Goal: Transaction & Acquisition: Book appointment/travel/reservation

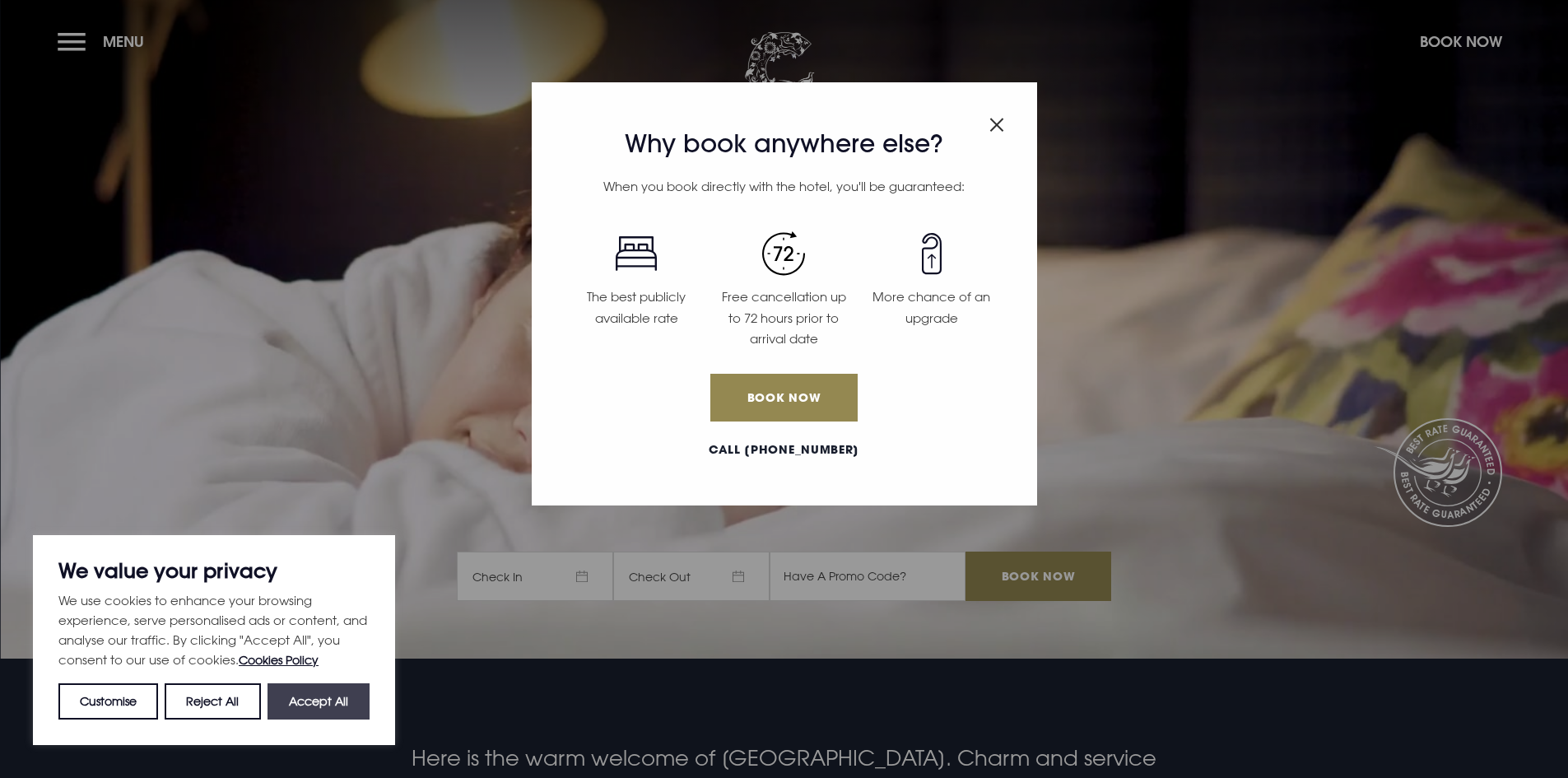
click at [308, 703] on button "Accept All" at bounding box center [319, 702] width 102 height 36
checkbox input "true"
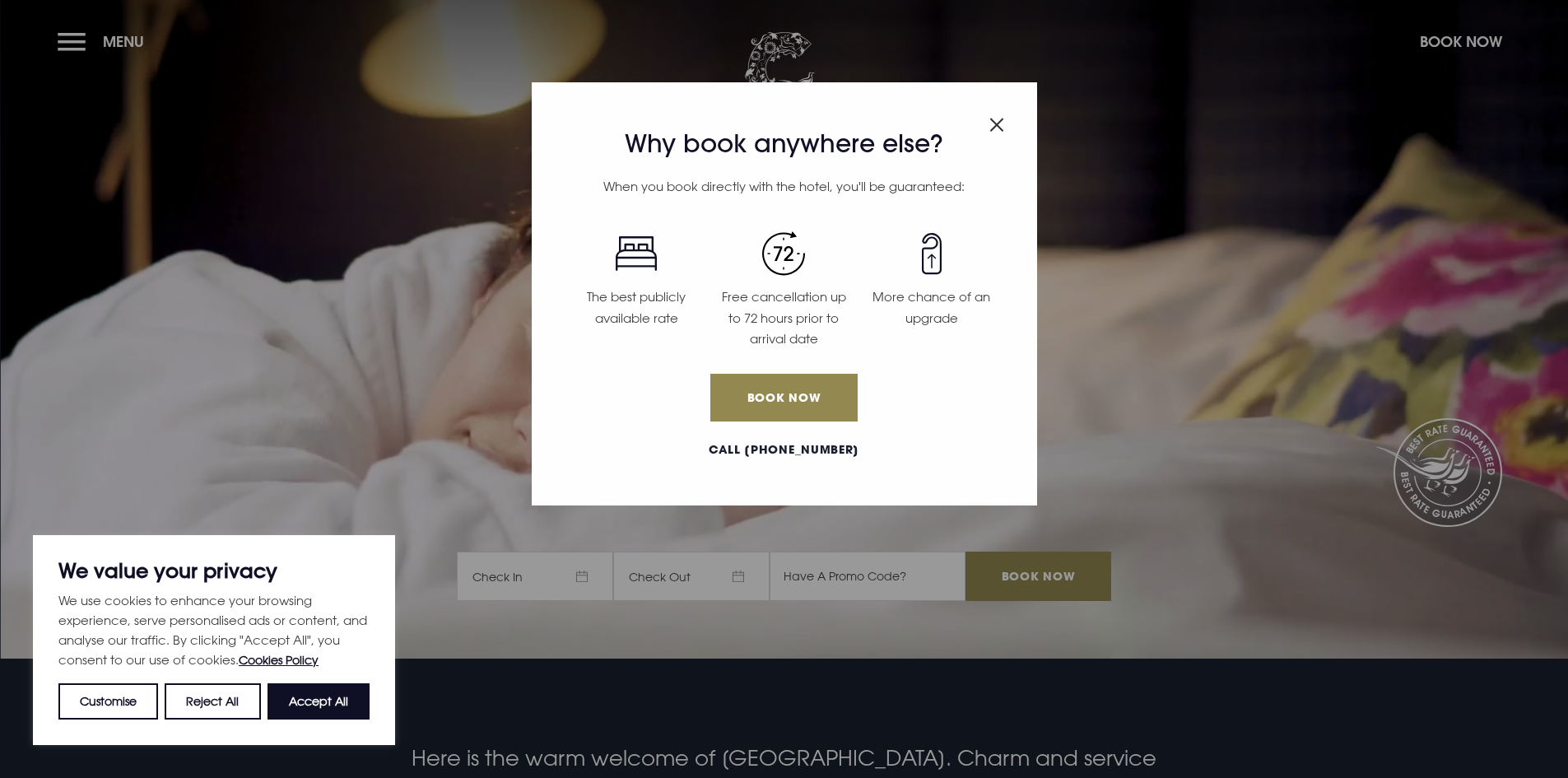
checkbox input "true"
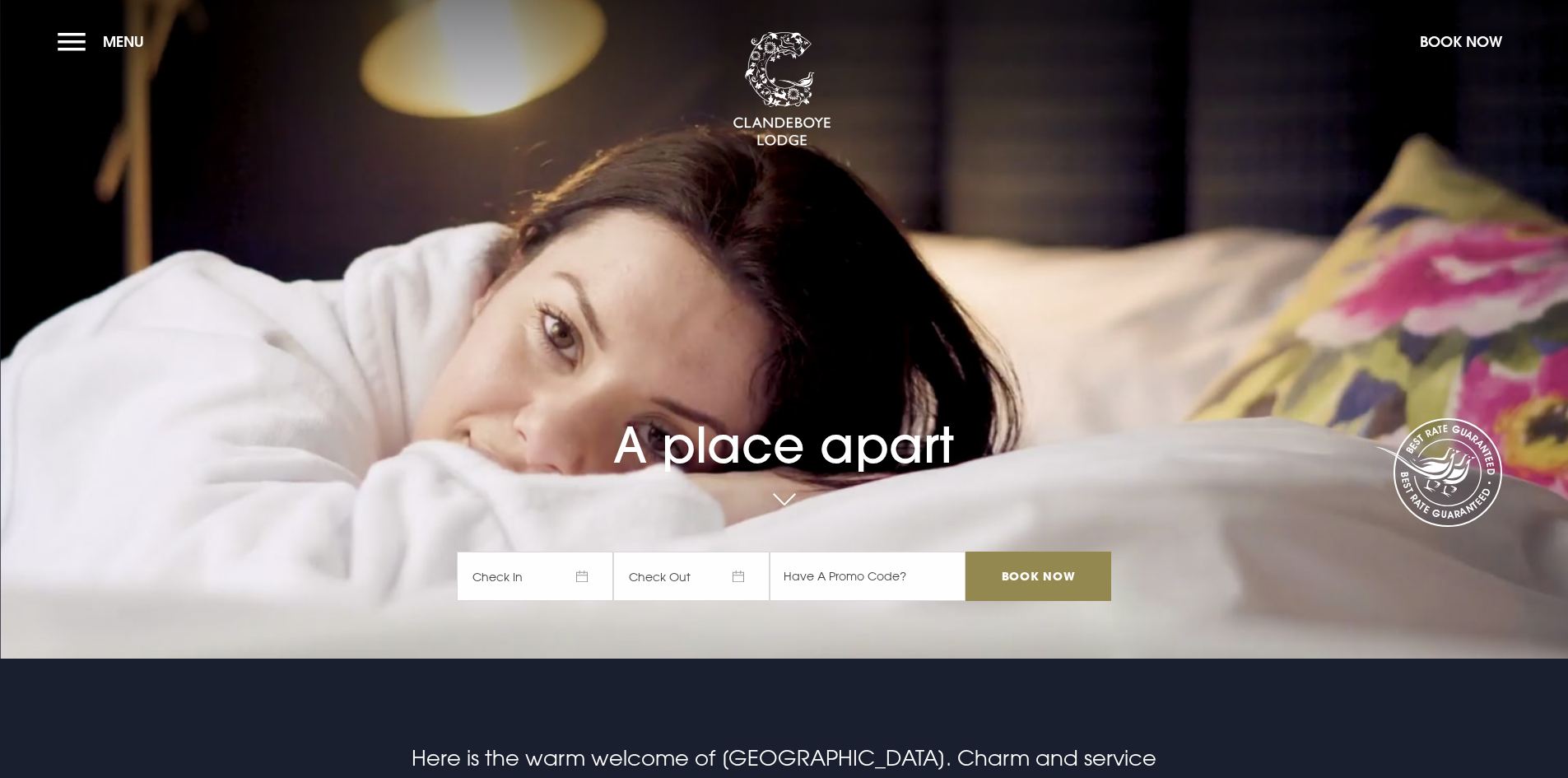
click at [539, 560] on span "Check In" at bounding box center [535, 576] width 156 height 49
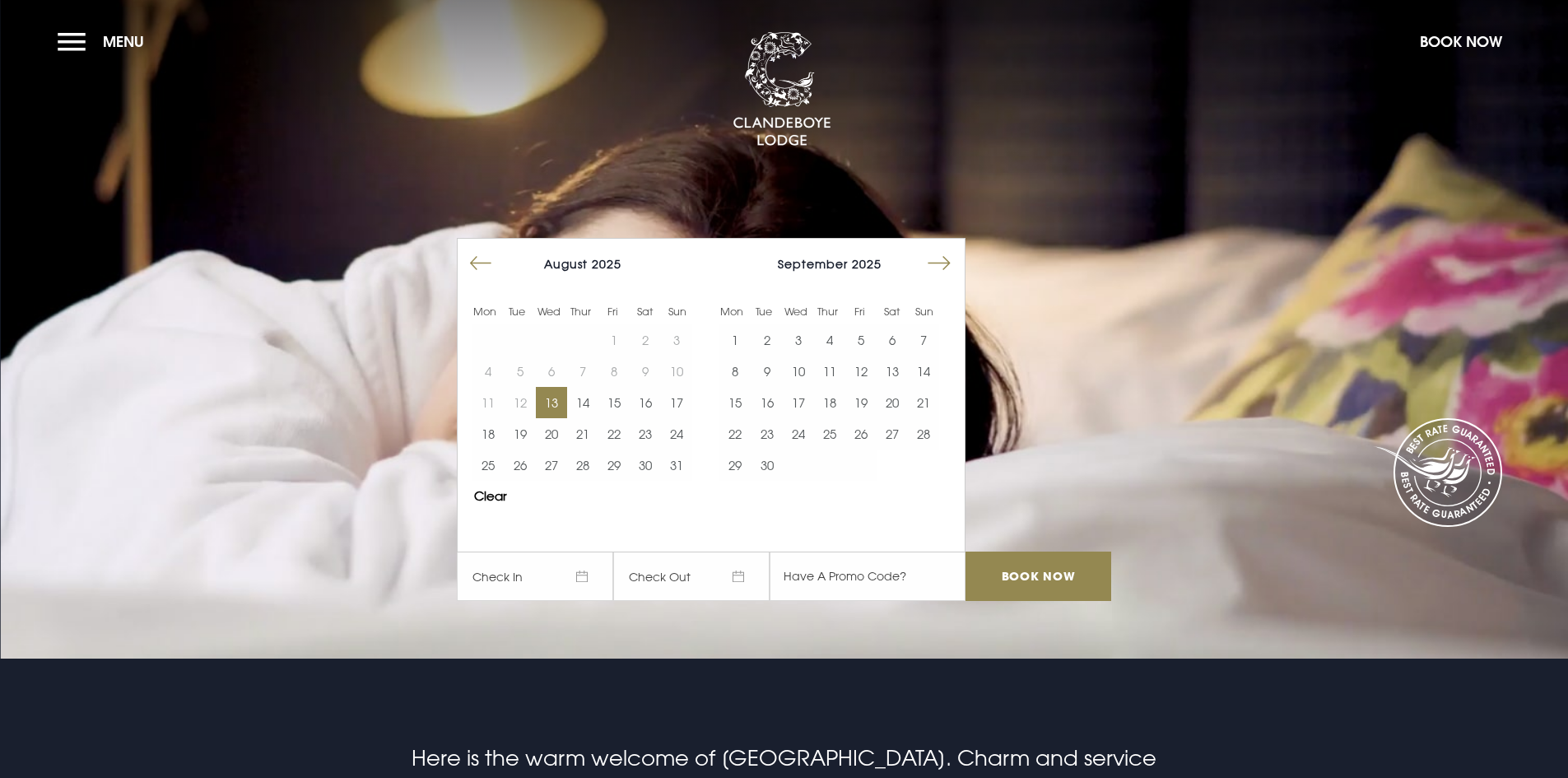
click at [562, 404] on button "13" at bounding box center [551, 403] width 31 height 31
click at [596, 412] on button "14" at bounding box center [583, 403] width 31 height 31
click at [1066, 580] on input "Book Now" at bounding box center [1038, 576] width 145 height 49
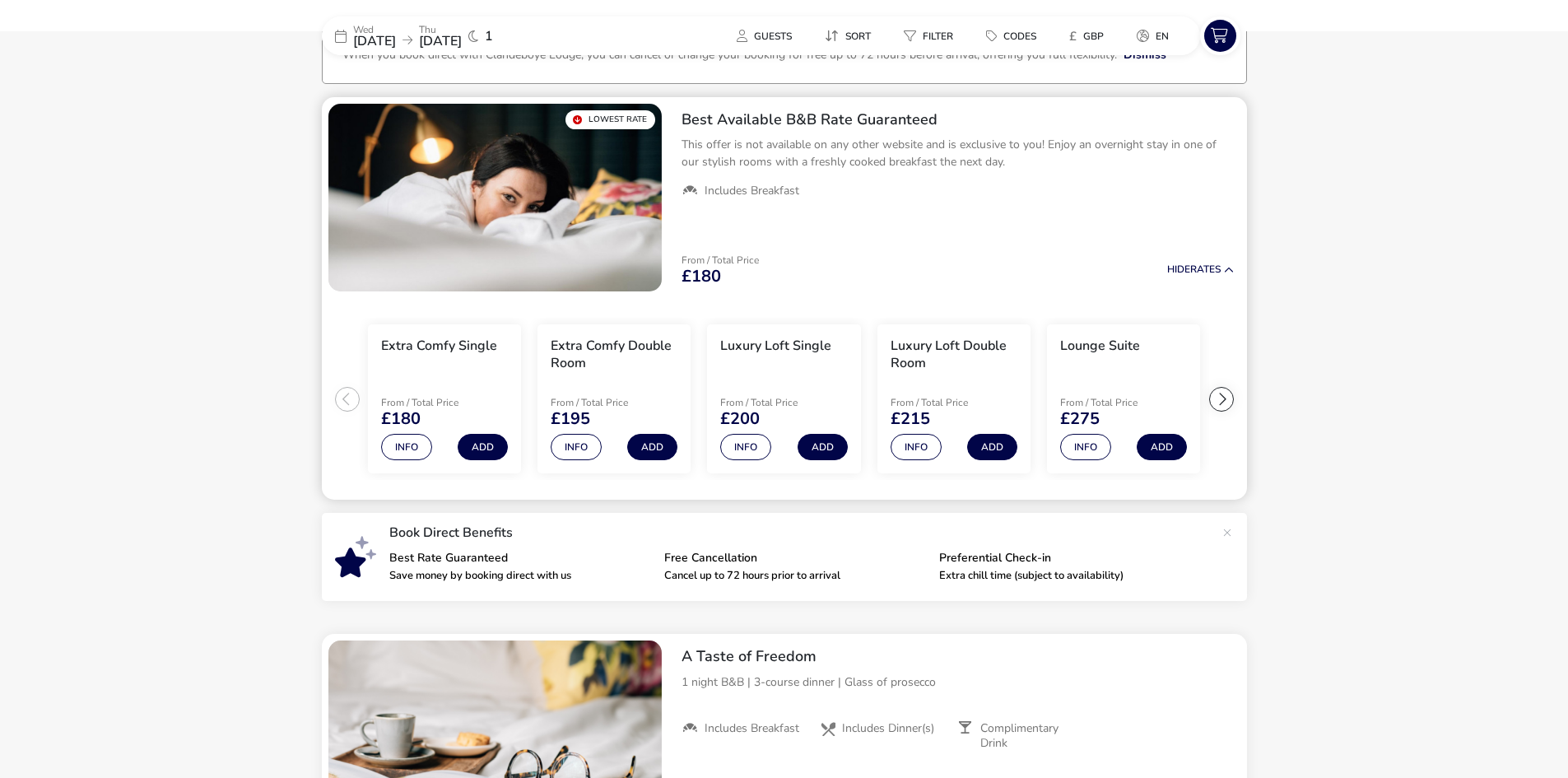
scroll to position [123, 0]
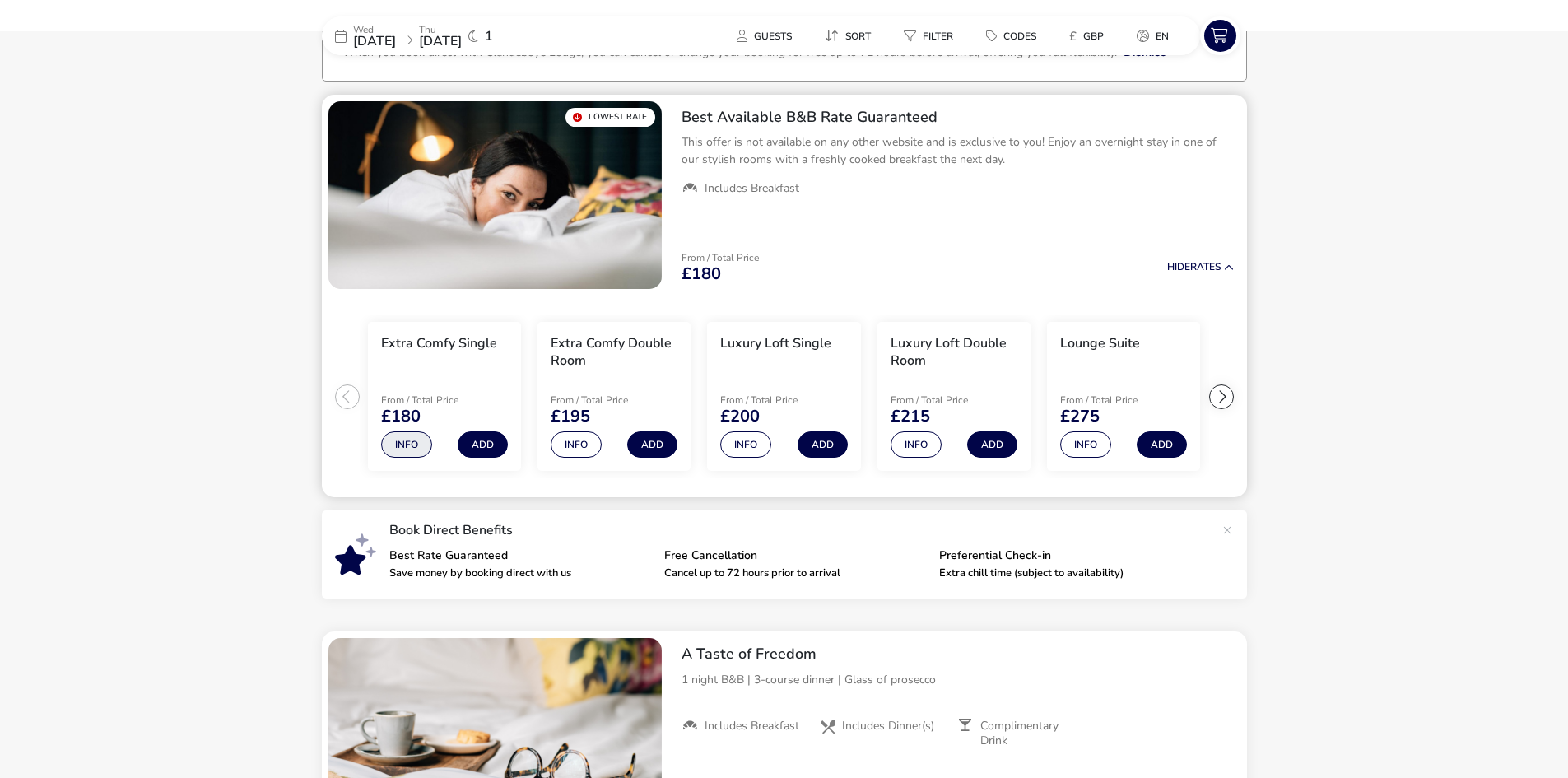
click at [395, 437] on button "Info" at bounding box center [406, 445] width 51 height 26
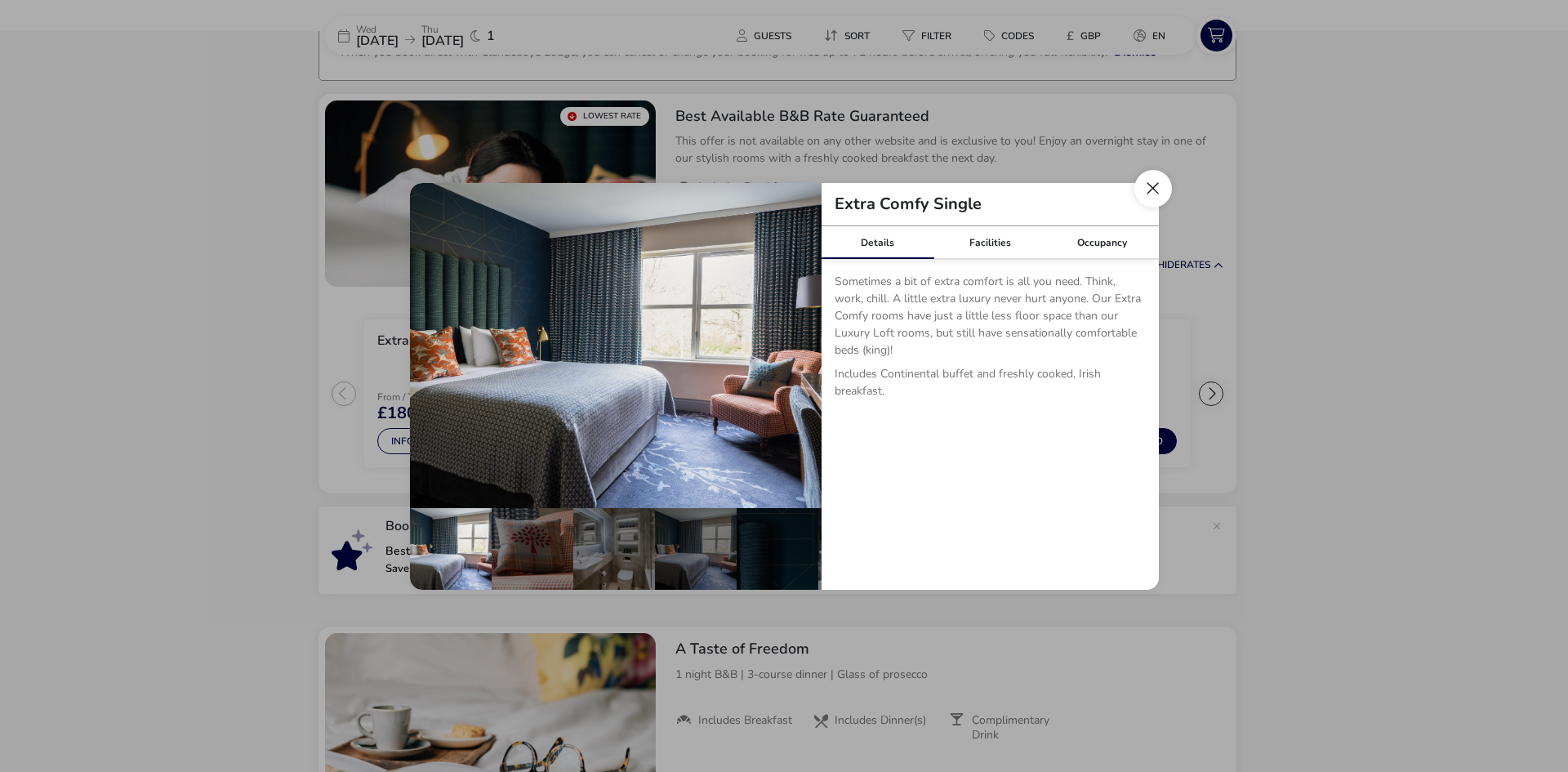
click at [1156, 197] on button "Close dialog" at bounding box center [1153, 189] width 38 height 38
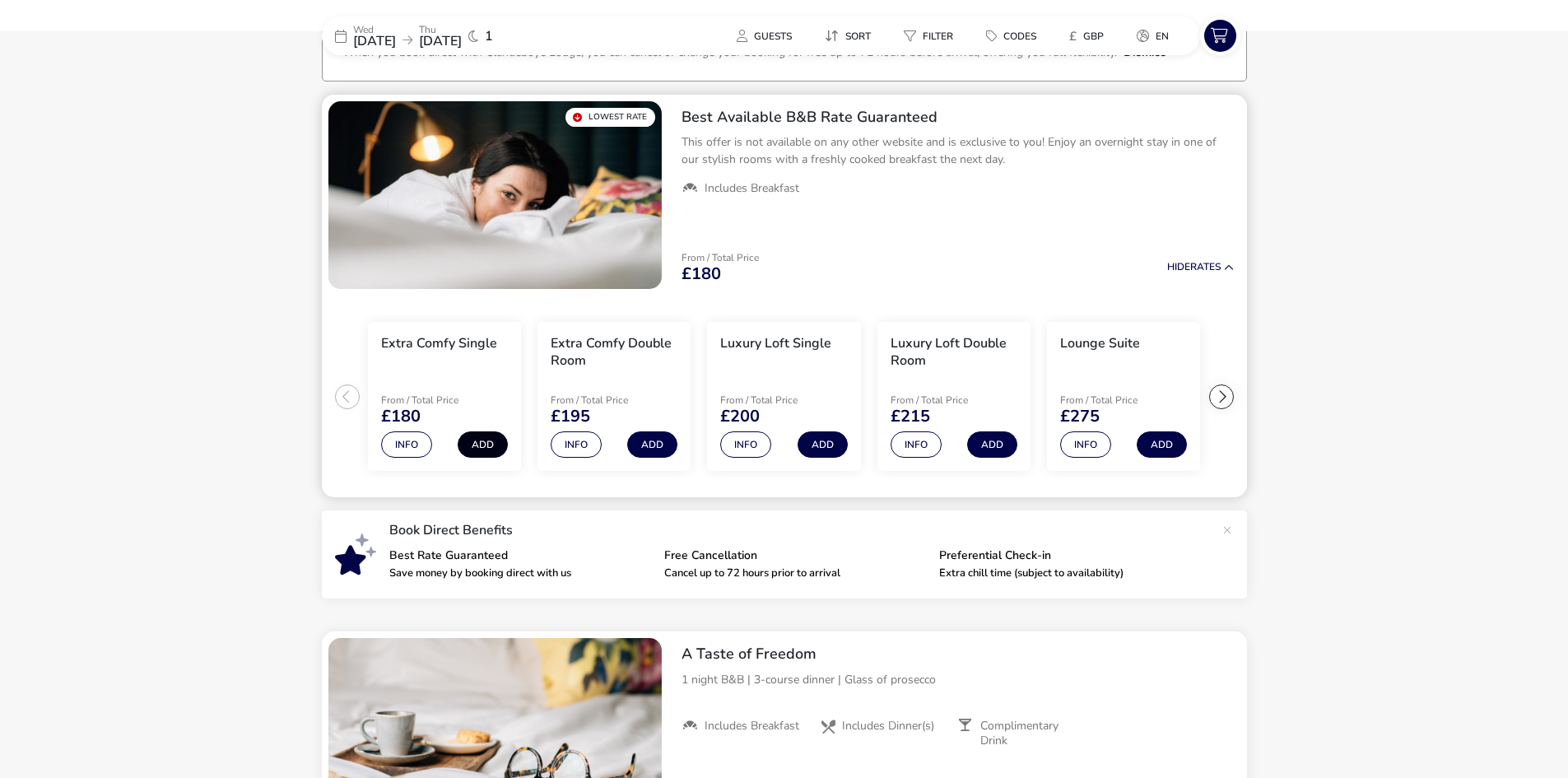
click at [478, 445] on button "Add" at bounding box center [483, 445] width 50 height 26
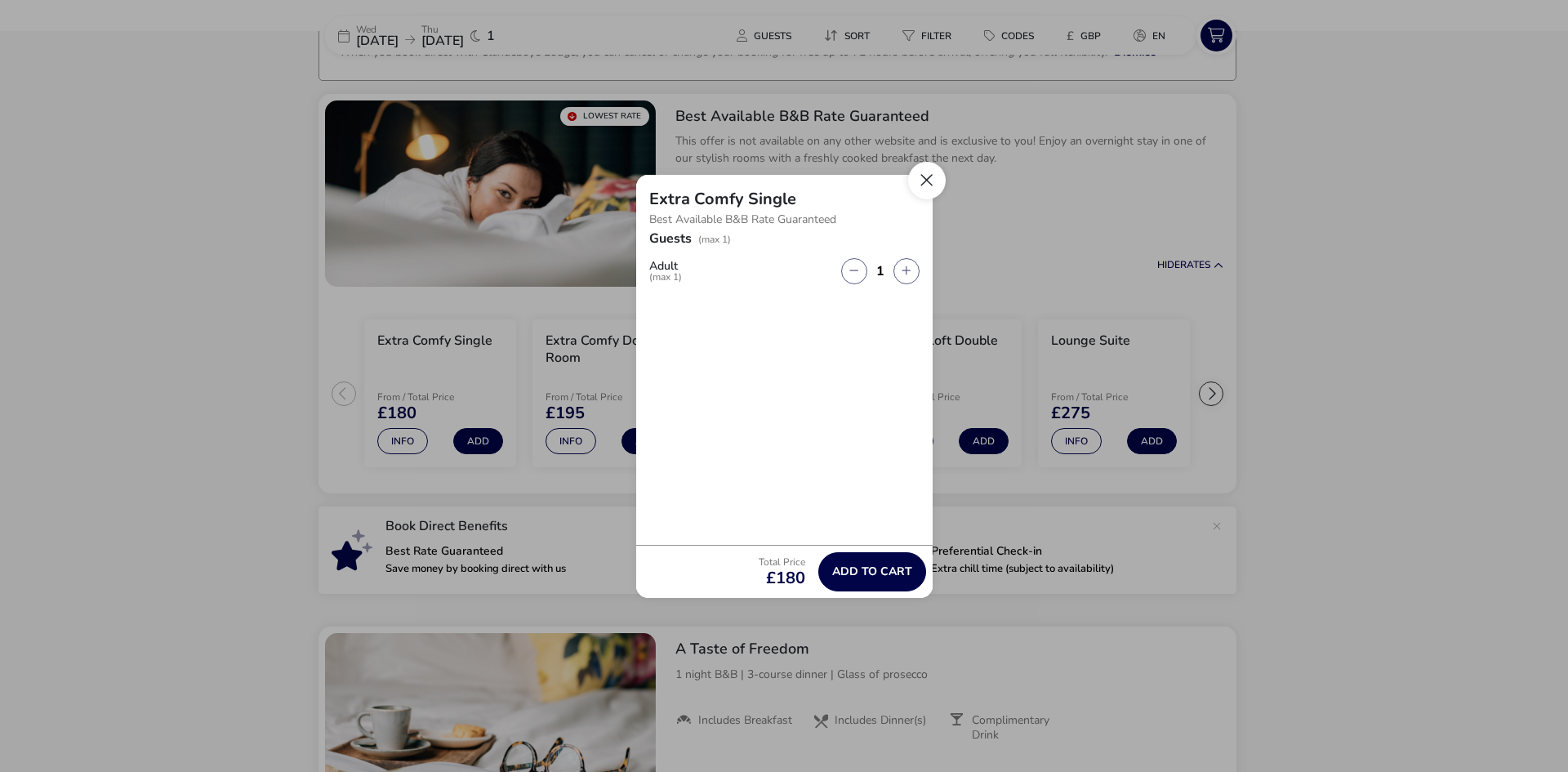
click at [932, 182] on button "Close" at bounding box center [927, 181] width 38 height 38
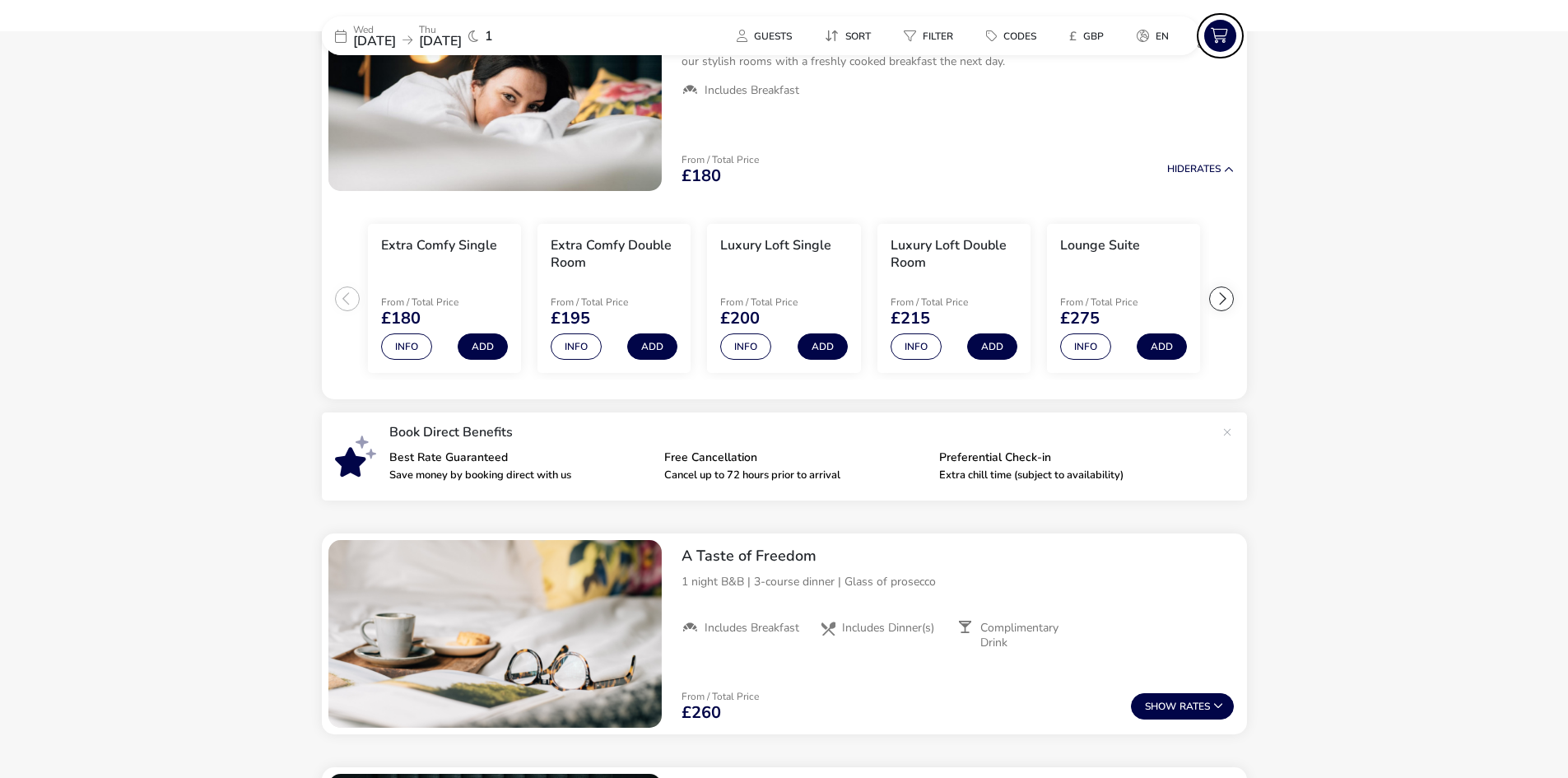
scroll to position [41, 0]
